Goal: Task Accomplishment & Management: Manage account settings

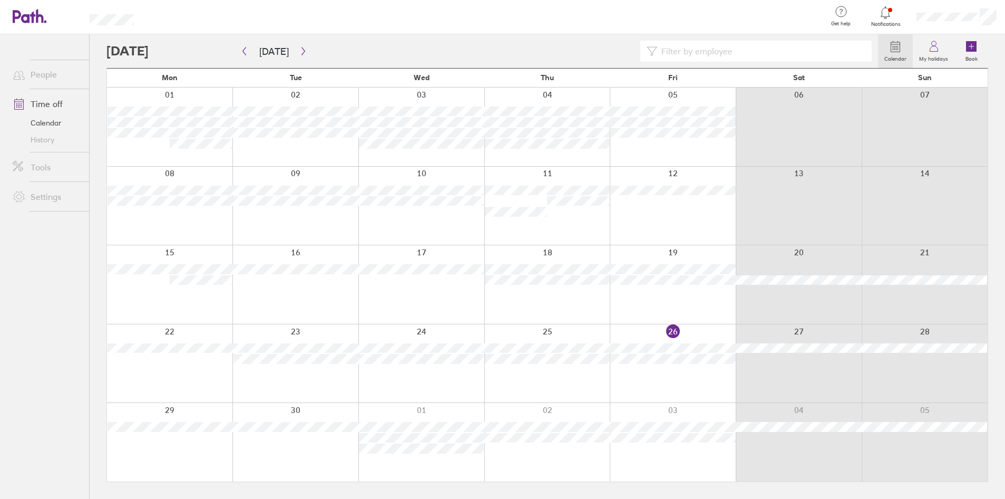
click at [292, 445] on div at bounding box center [295, 442] width 126 height 79
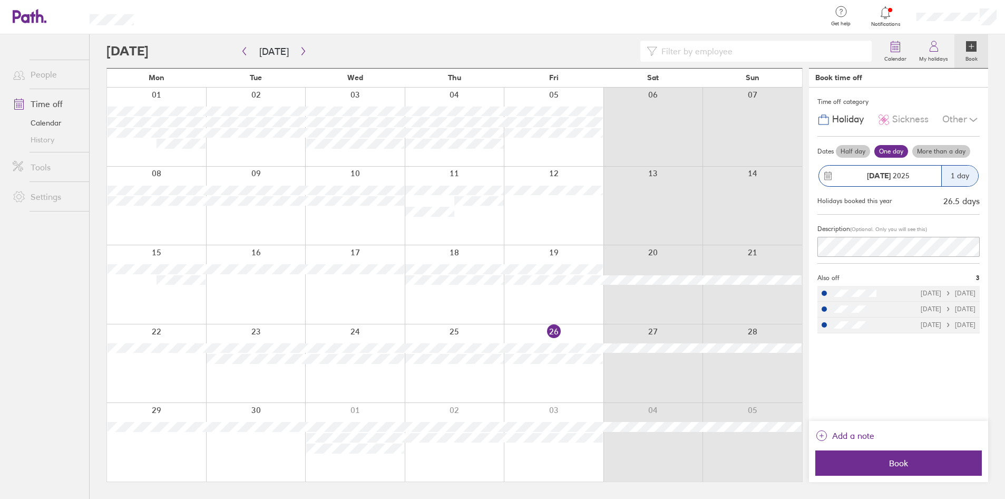
click at [968, 121] on icon at bounding box center [973, 119] width 13 height 13
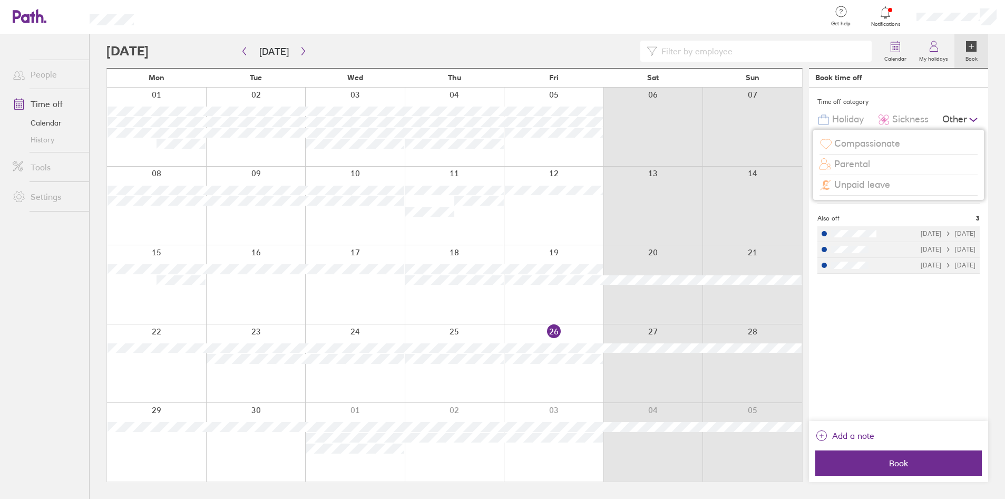
click at [968, 121] on icon at bounding box center [973, 119] width 13 height 13
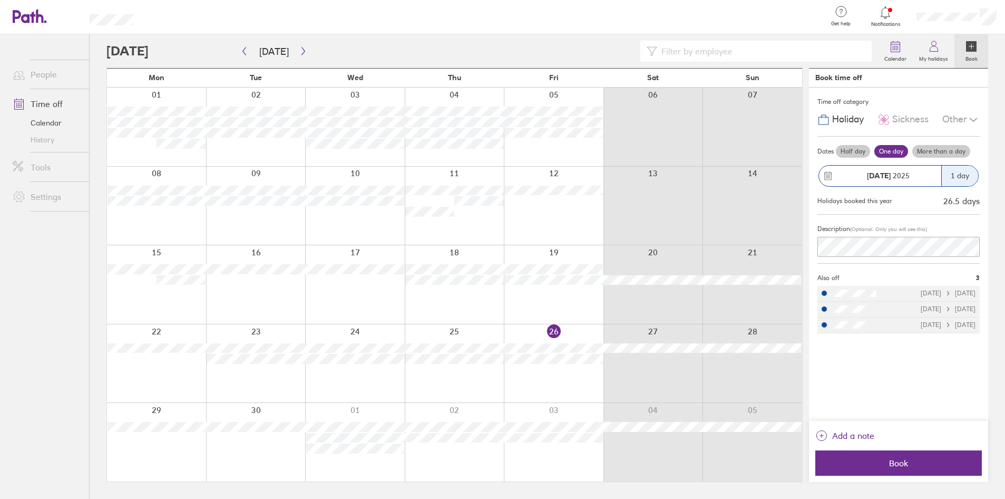
click at [510, 47] on div at bounding box center [492, 51] width 772 height 21
click at [966, 56] on label "Book" at bounding box center [971, 57] width 25 height 9
click at [301, 47] on icon "button" at bounding box center [303, 51] width 8 height 8
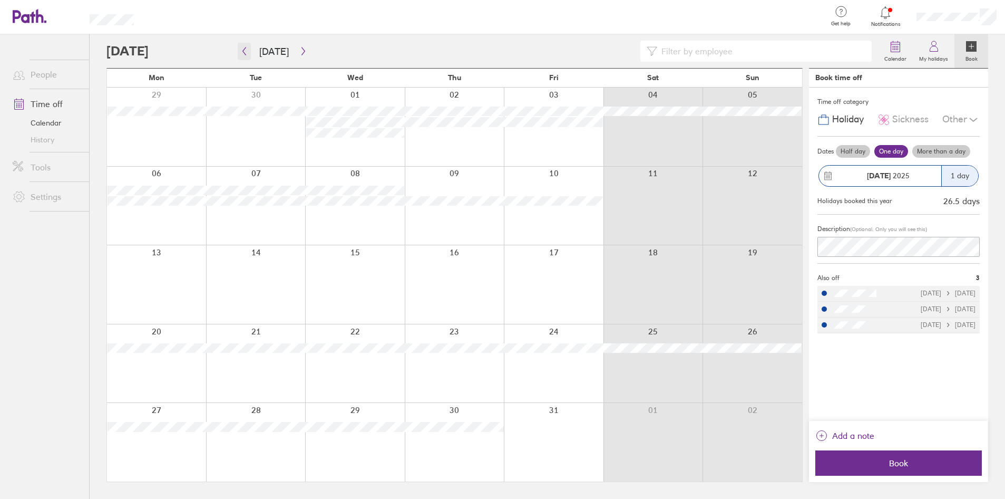
click at [242, 49] on icon "button" at bounding box center [244, 51] width 8 height 8
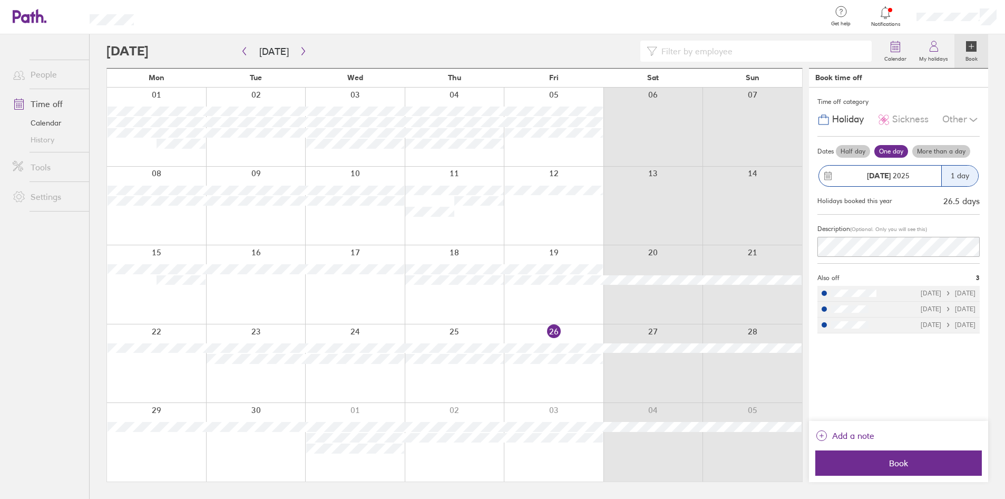
click at [267, 444] on div at bounding box center [256, 442] width 100 height 79
click at [932, 56] on label "My holidays" at bounding box center [934, 57] width 42 height 9
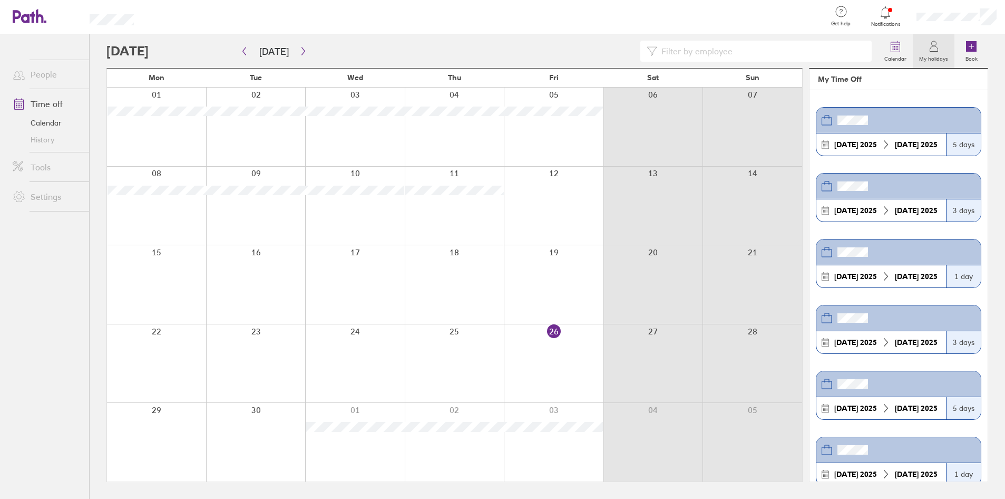
click at [932, 56] on label "My holidays" at bounding box center [934, 57] width 42 height 9
click at [940, 22] on div at bounding box center [956, 17] width 97 height 34
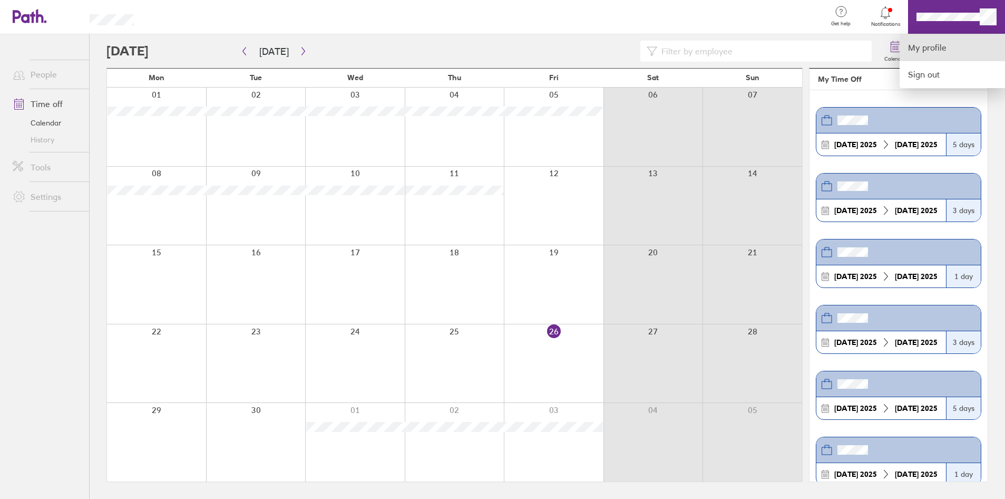
click at [939, 48] on link "My profile" at bounding box center [952, 47] width 105 height 27
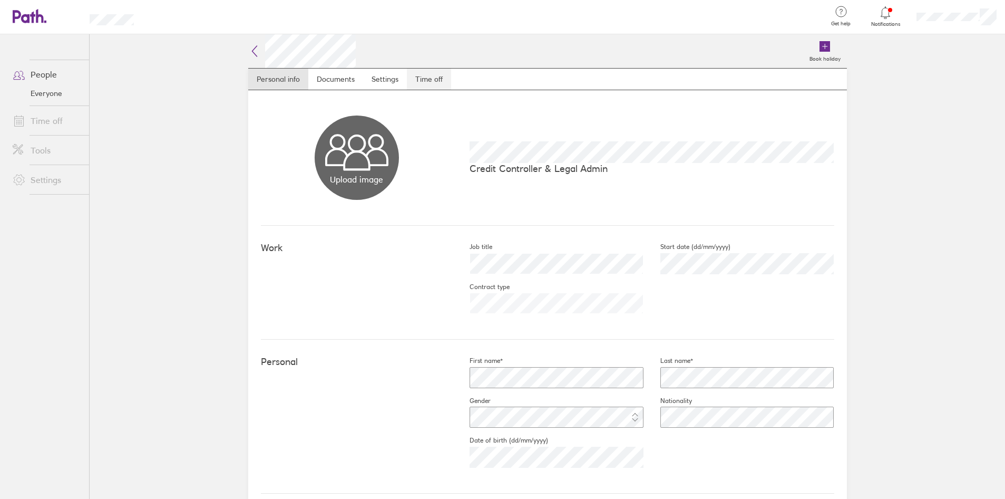
click at [432, 74] on link "Time off" at bounding box center [429, 79] width 44 height 21
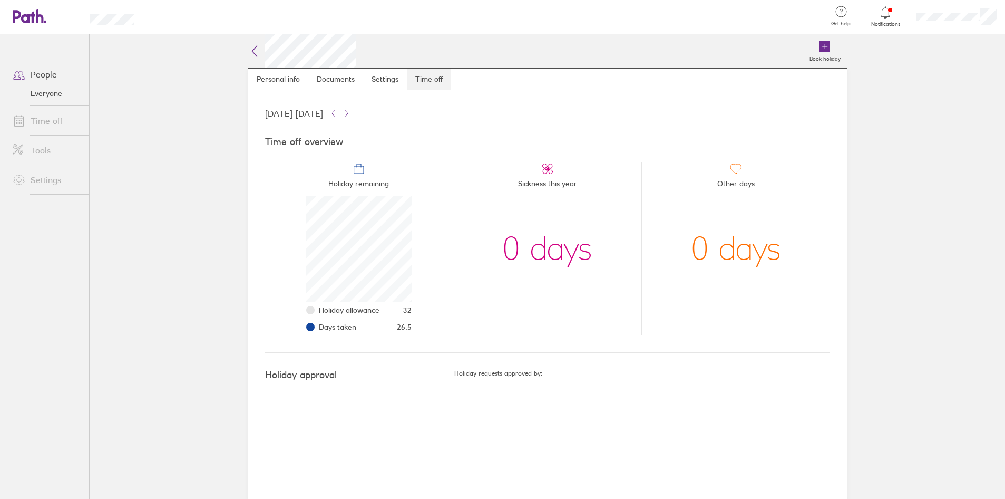
scroll to position [105, 105]
click at [23, 15] on icon at bounding box center [24, 16] width 23 height 13
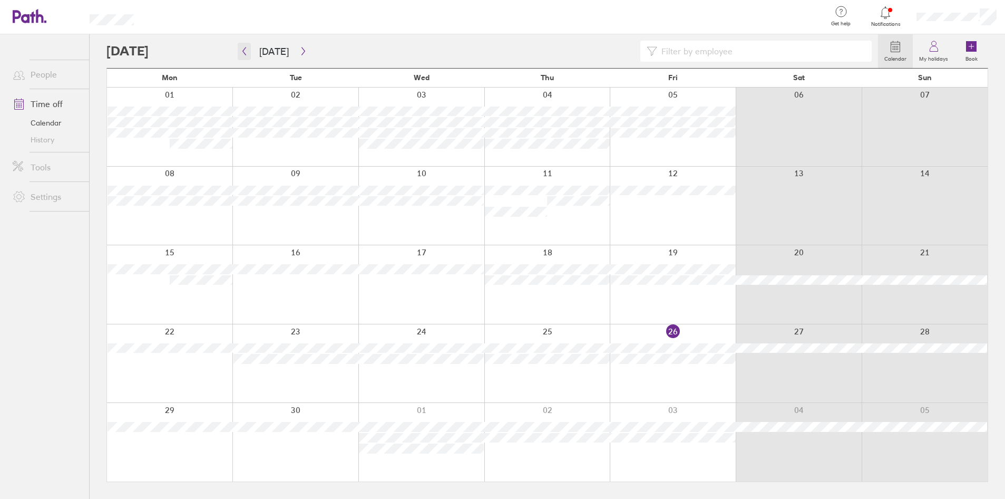
click at [250, 54] on button "button" at bounding box center [244, 51] width 13 height 17
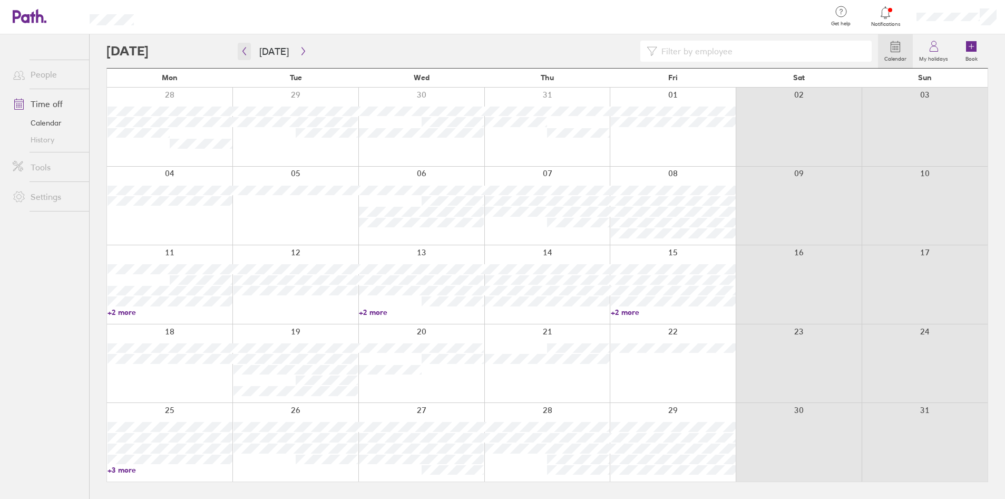
click at [240, 58] on button "button" at bounding box center [244, 51] width 13 height 17
click at [302, 54] on icon "button" at bounding box center [303, 51] width 8 height 8
click at [302, 52] on icon "button" at bounding box center [303, 51] width 3 height 8
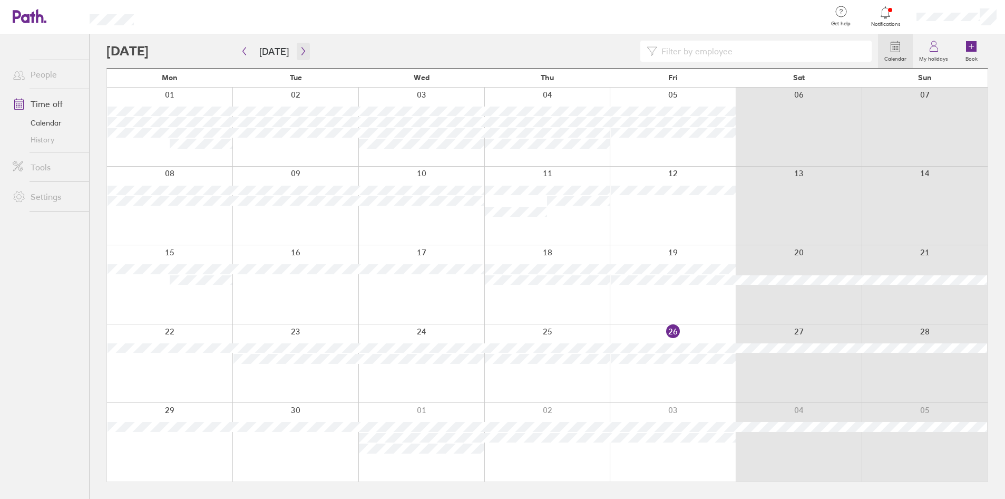
click at [303, 57] on button "button" at bounding box center [303, 51] width 13 height 17
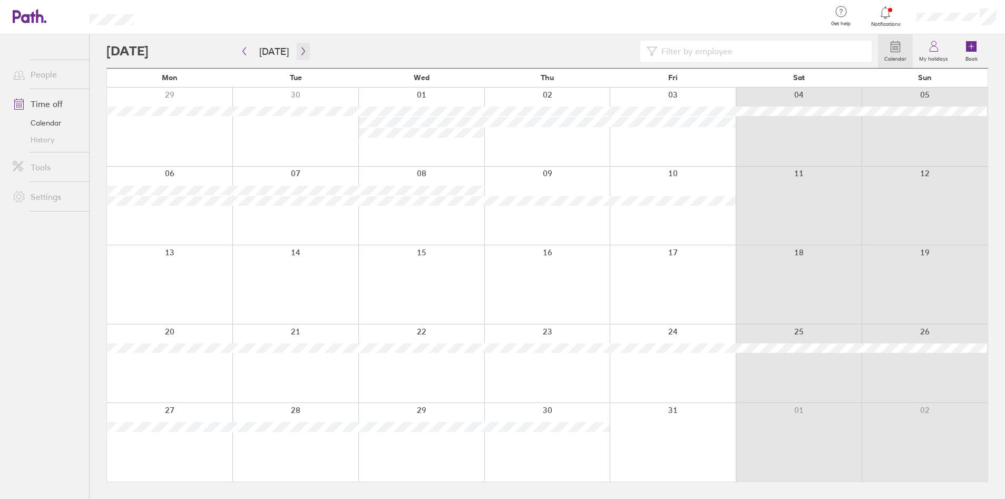
click at [302, 51] on icon "button" at bounding box center [303, 51] width 3 height 8
click at [303, 59] on button "button" at bounding box center [303, 51] width 13 height 17
